Goal: Task Accomplishment & Management: Complete application form

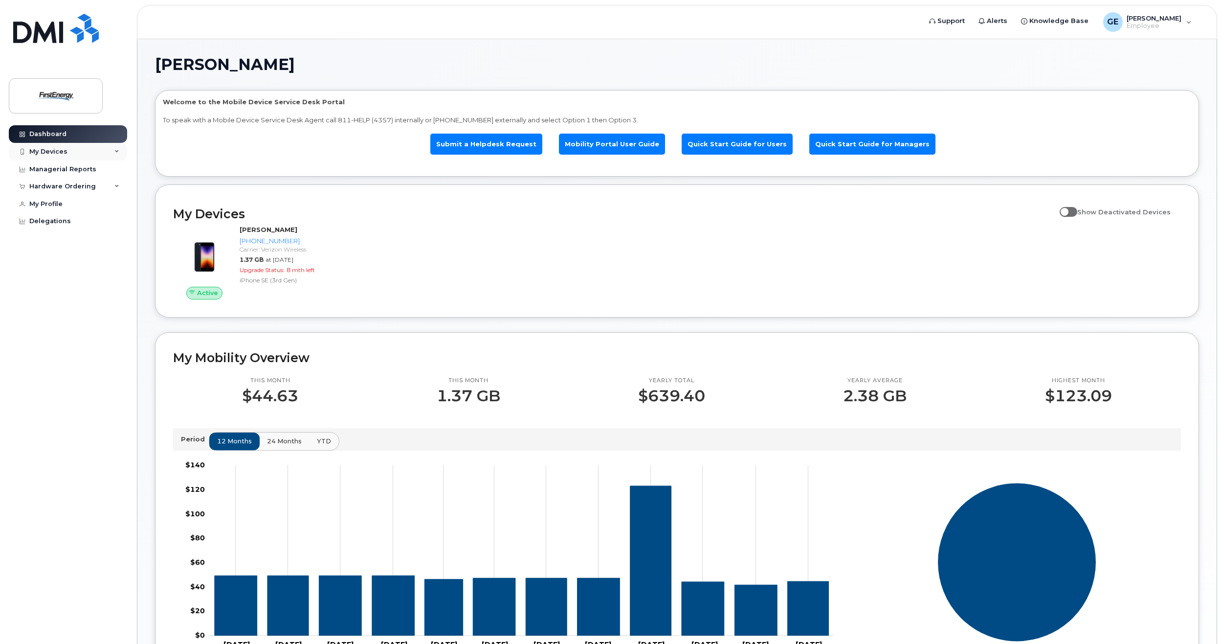
click at [121, 150] on div "My Devices" at bounding box center [68, 152] width 118 height 18
click at [84, 226] on div "Managerial Reports" at bounding box center [62, 222] width 67 height 8
click at [498, 151] on link "Submit a Helpdesk Request" at bounding box center [486, 144] width 112 height 21
